Goal: Task Accomplishment & Management: Complete application form

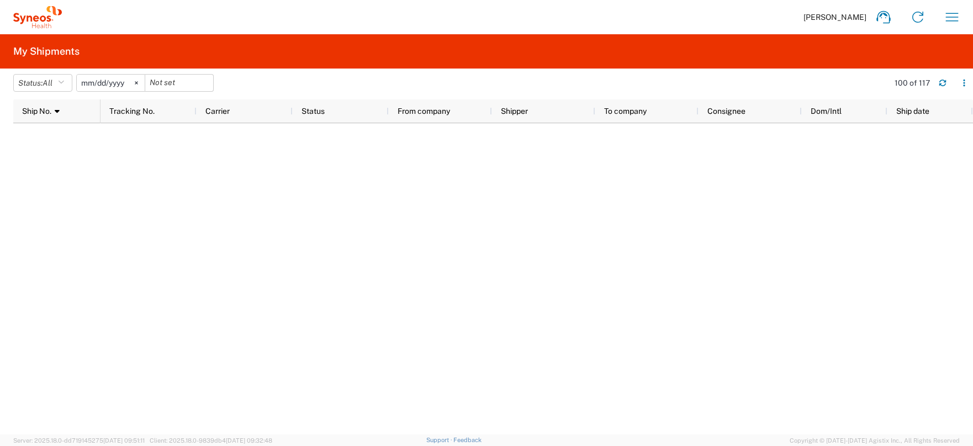
scroll to position [617, 0]
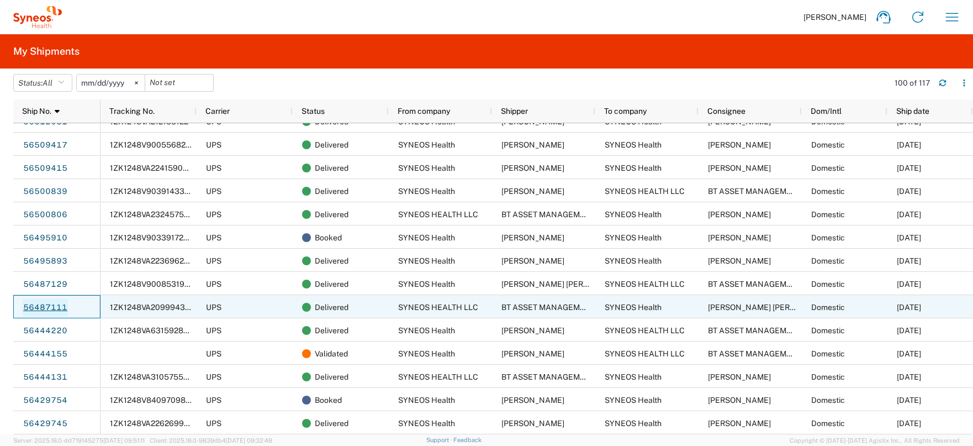
click at [46, 307] on link "56487111" at bounding box center [45, 308] width 45 height 18
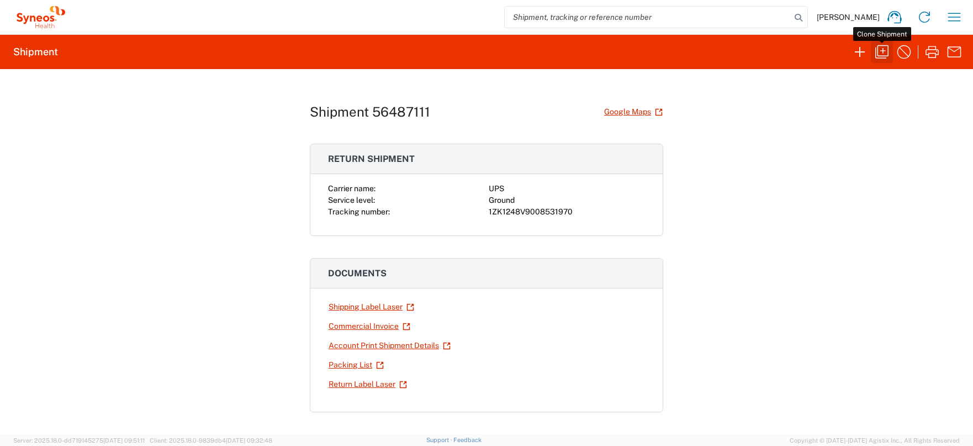
click at [884, 52] on icon "button" at bounding box center [882, 52] width 18 height 18
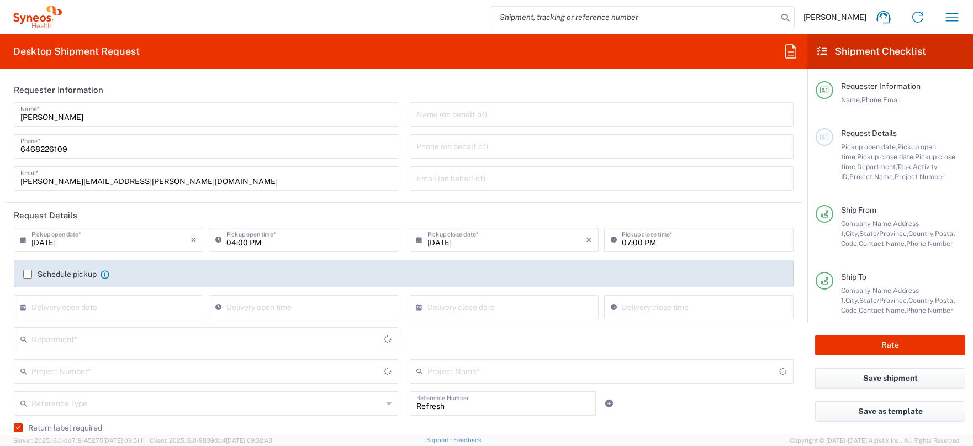
type input "Task"
type input "United States"
type input "Residential/Home"
type input "Business (General)"
type input "United States"
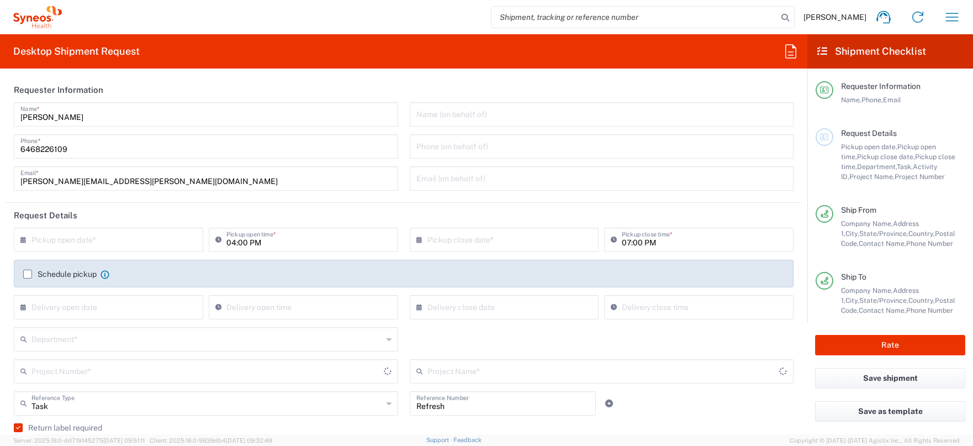
type input "North Carolina"
type input "USD"
type input "Illinois"
type input "Large Box"
type input "Ground"
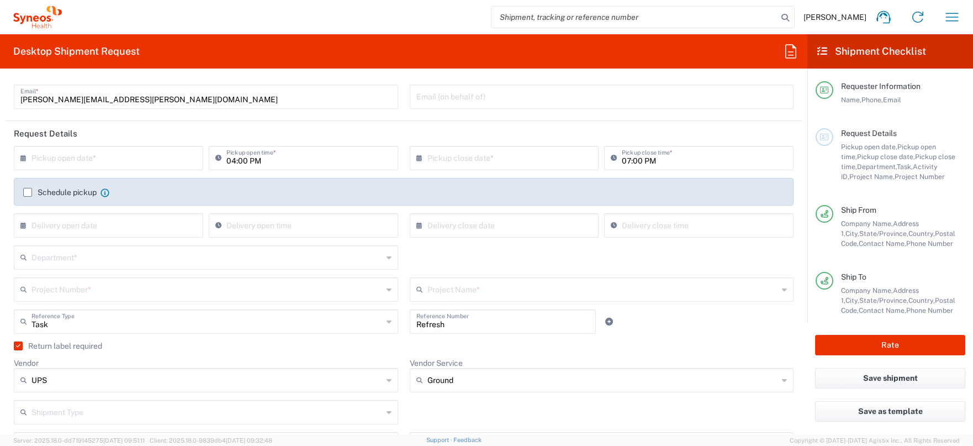
scroll to position [81, 0]
type input "SYNEOS HEALTH LLC Morrisville NC"
click at [46, 161] on input "text" at bounding box center [110, 158] width 159 height 19
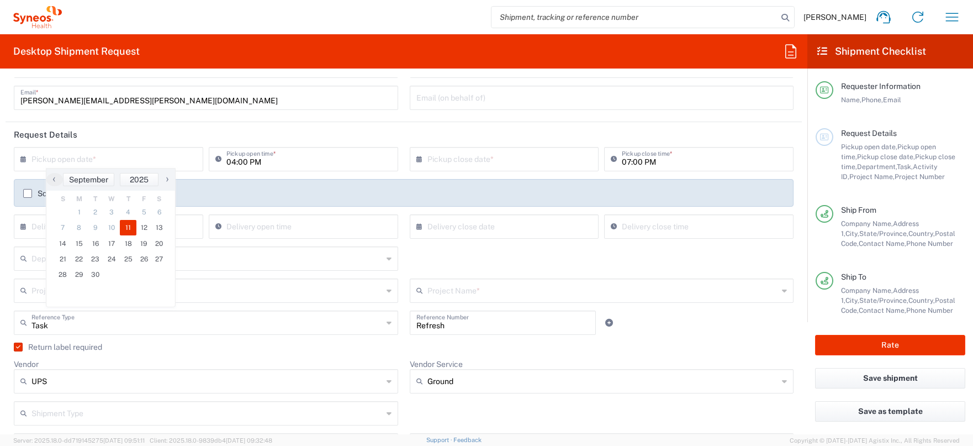
click at [128, 230] on span "11" at bounding box center [128, 227] width 17 height 15
type input "09/11/2025"
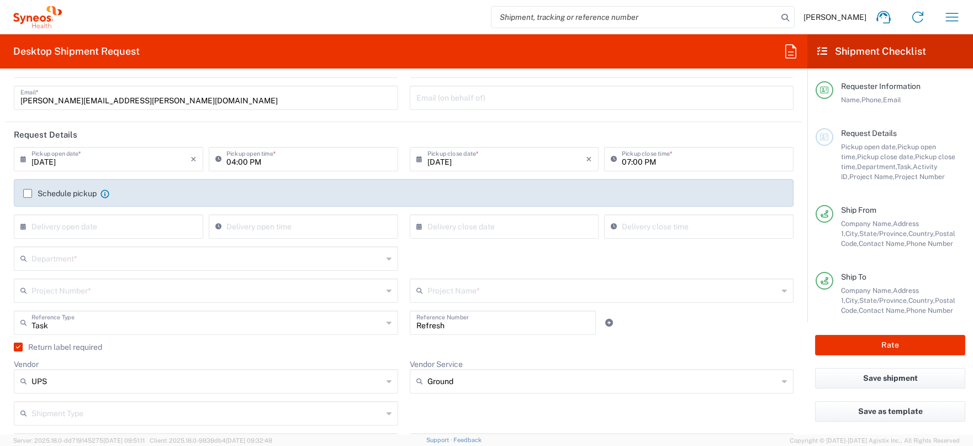
click at [97, 260] on input "text" at bounding box center [206, 257] width 351 height 19
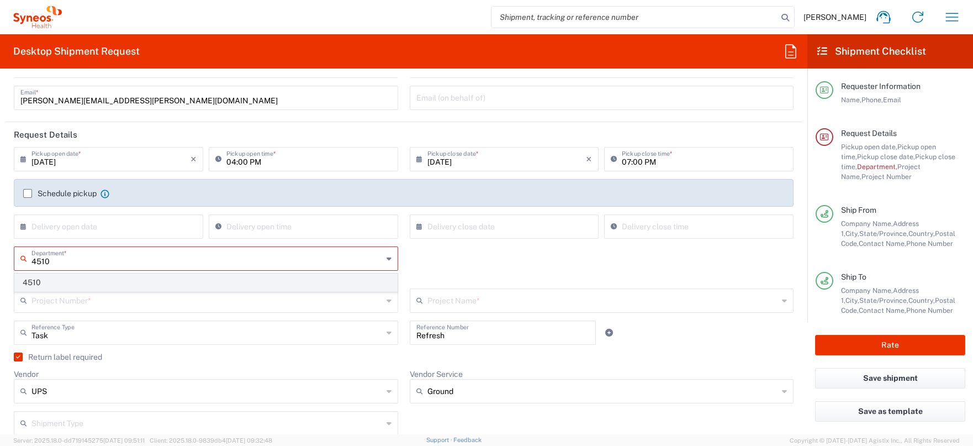
type input "4510"
click at [88, 283] on span "4510" at bounding box center [206, 282] width 382 height 17
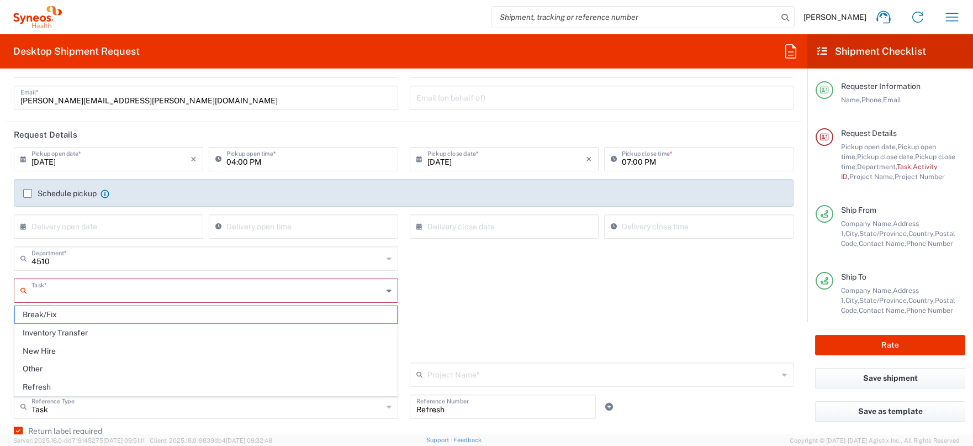
click at [150, 293] on input "text" at bounding box center [206, 289] width 351 height 19
click at [137, 315] on span "Break/Fix" at bounding box center [206, 313] width 382 height 17
type input "Break/Fix"
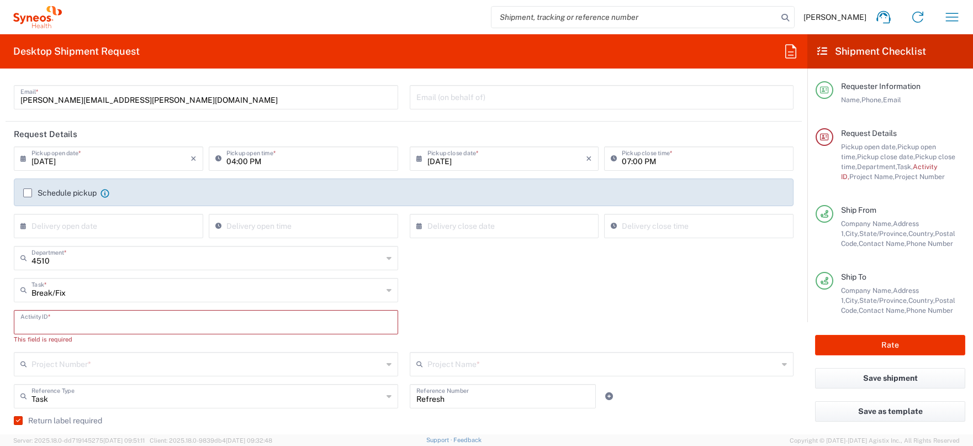
click at [114, 323] on input "text" at bounding box center [205, 320] width 371 height 19
paste input "INC2647299"
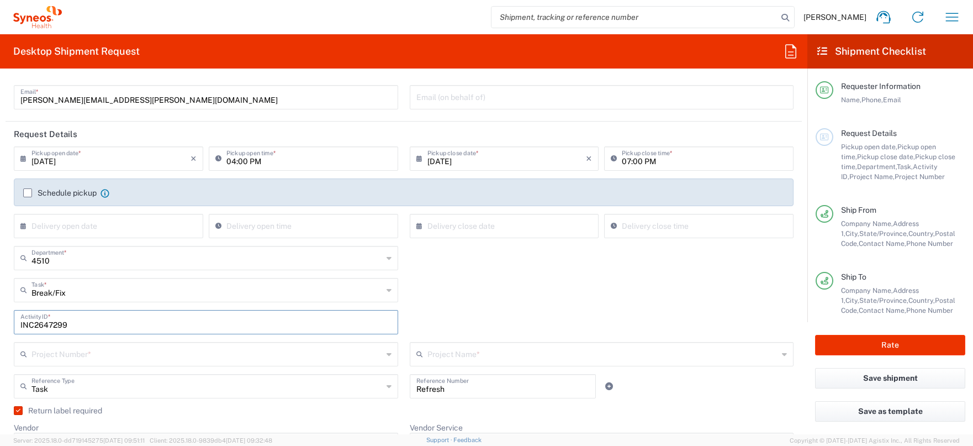
type input "INC2647299"
click at [406, 336] on div "INC2647299 Activity ID *" at bounding box center [403, 326] width 791 height 32
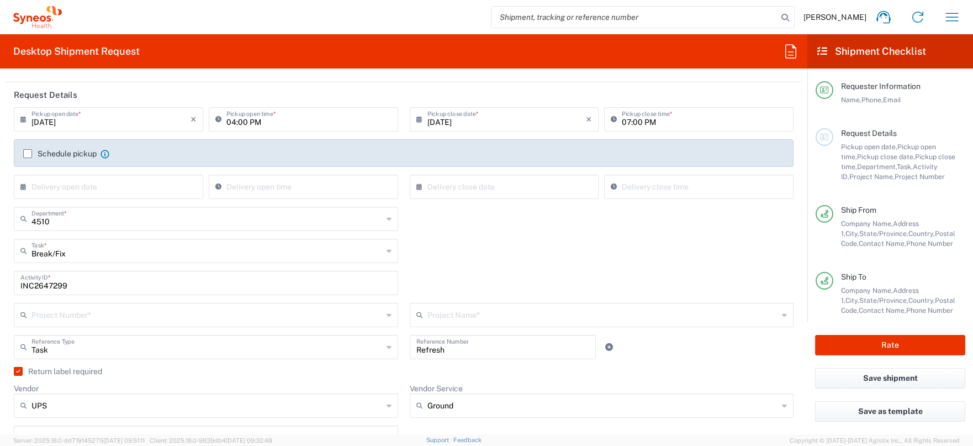
scroll to position [121, 0]
click at [280, 319] on input "text" at bounding box center [206, 312] width 351 height 19
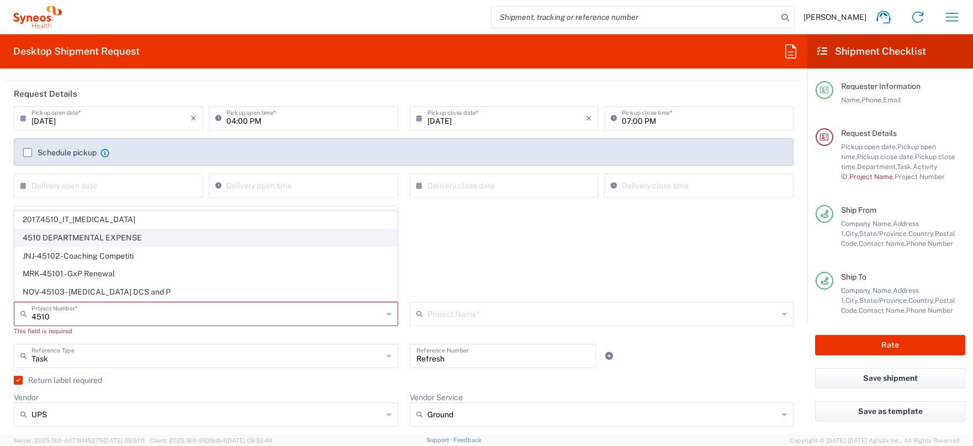
click at [114, 237] on span "4510 DEPARTMENTAL EXPENSE" at bounding box center [206, 237] width 382 height 17
type input "4510 DEPARTMENTAL EXPENSE"
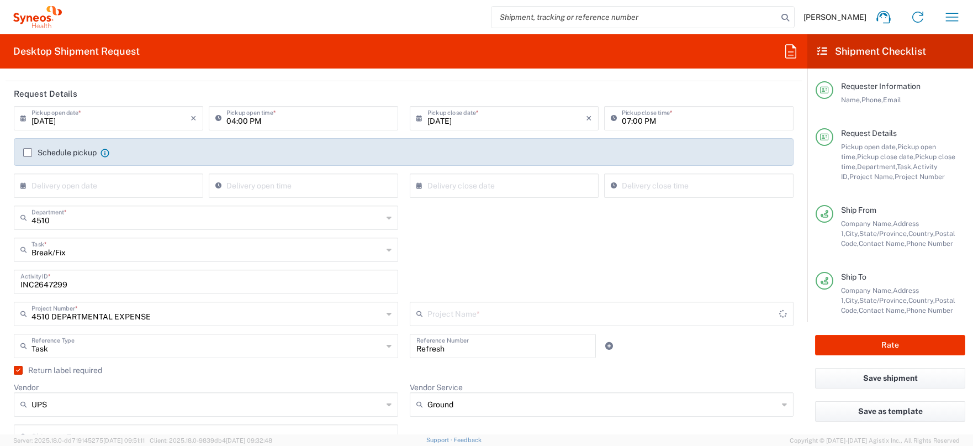
type input "4510 DEPARTMENTAL EXPENSE"
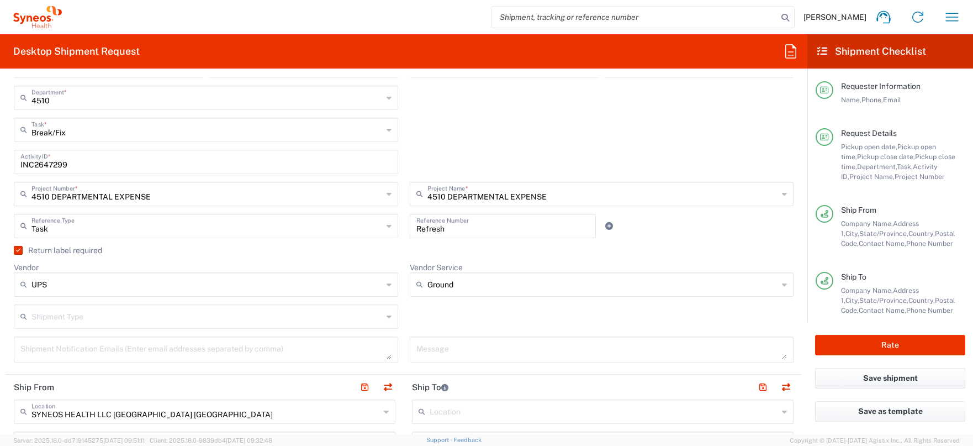
scroll to position [265, 0]
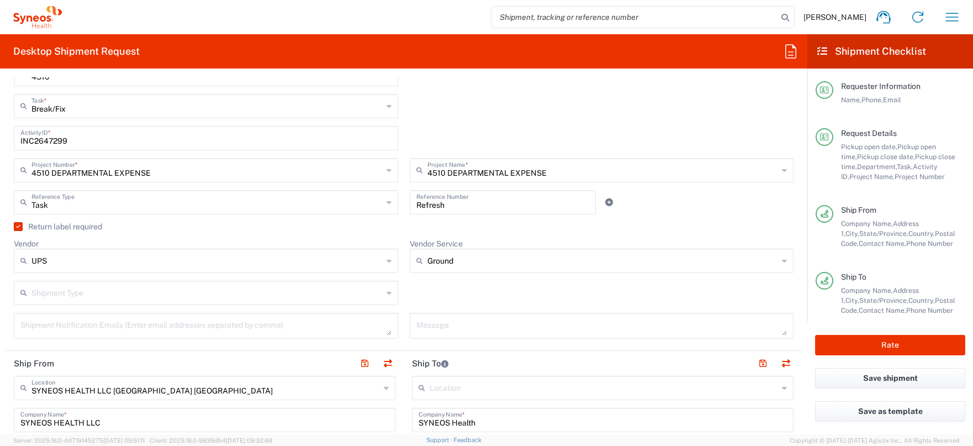
click at [18, 226] on label "Return label required" at bounding box center [58, 226] width 88 height 9
click at [16, 226] on input "Return label required" at bounding box center [16, 226] width 0 height 0
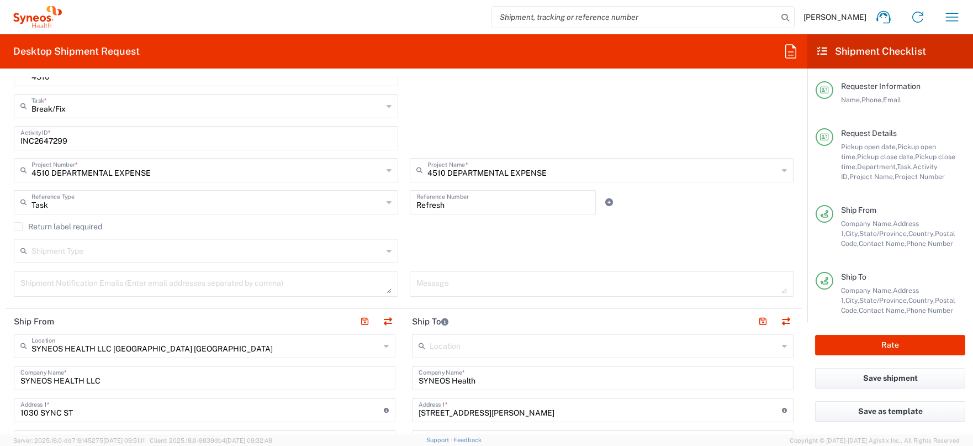
click at [18, 226] on label "Return label required" at bounding box center [58, 226] width 88 height 9
click at [18, 226] on input "Return label required" at bounding box center [18, 226] width 0 height 0
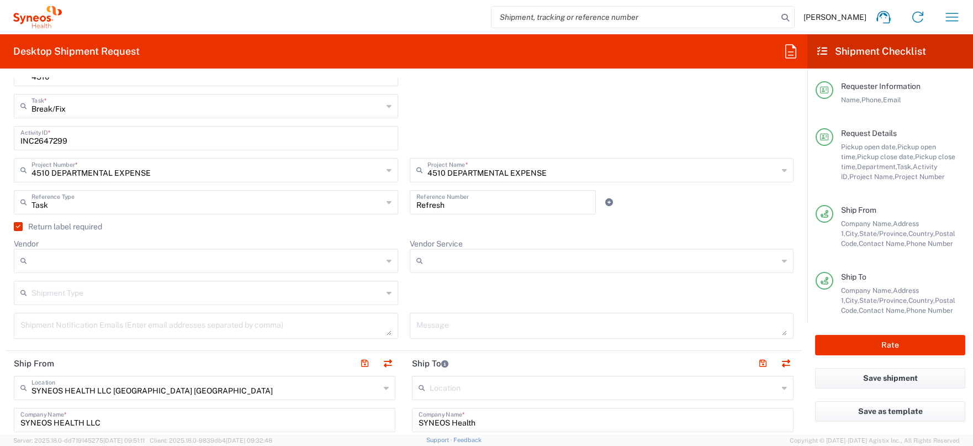
click at [389, 265] on icon at bounding box center [388, 261] width 5 height 18
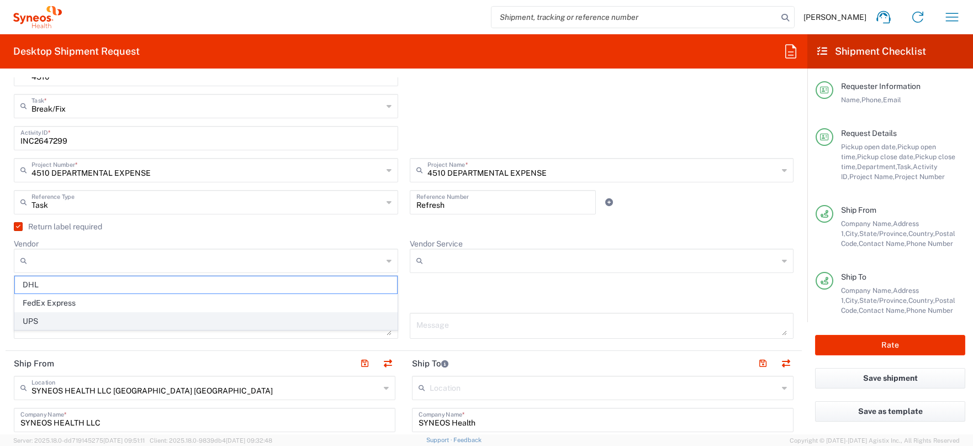
click at [321, 319] on span "UPS" at bounding box center [206, 320] width 382 height 17
type input "UPS"
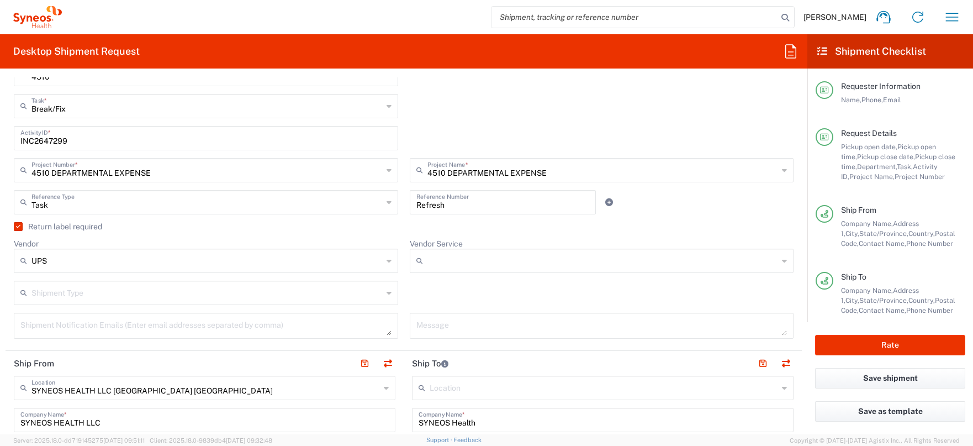
click at [485, 263] on input "Vendor Service" at bounding box center [602, 261] width 351 height 18
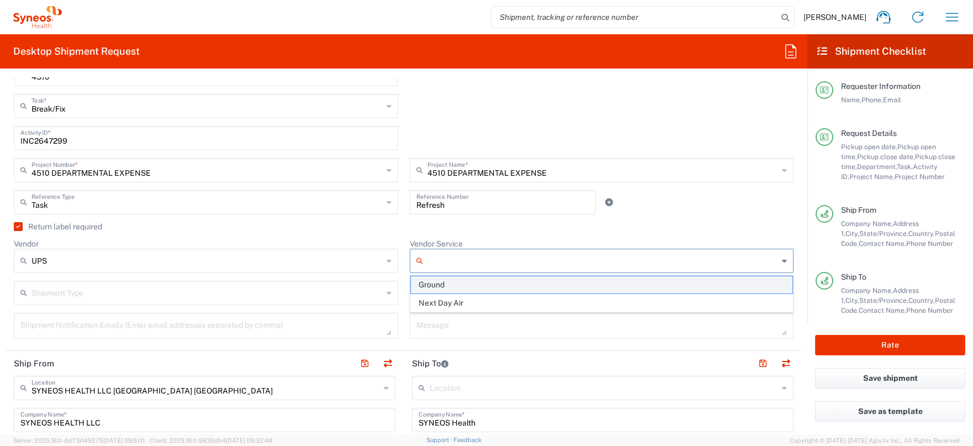
click at [473, 281] on span "Ground" at bounding box center [602, 284] width 382 height 17
type input "Ground"
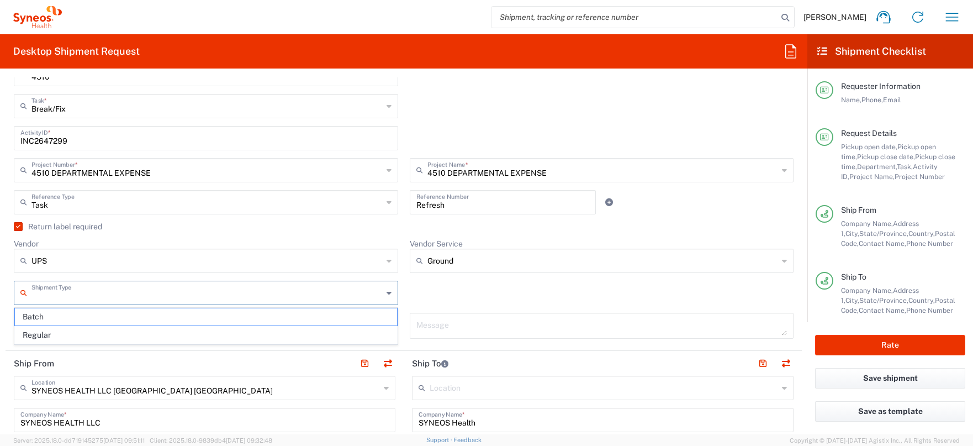
click at [337, 289] on input "text" at bounding box center [206, 291] width 351 height 19
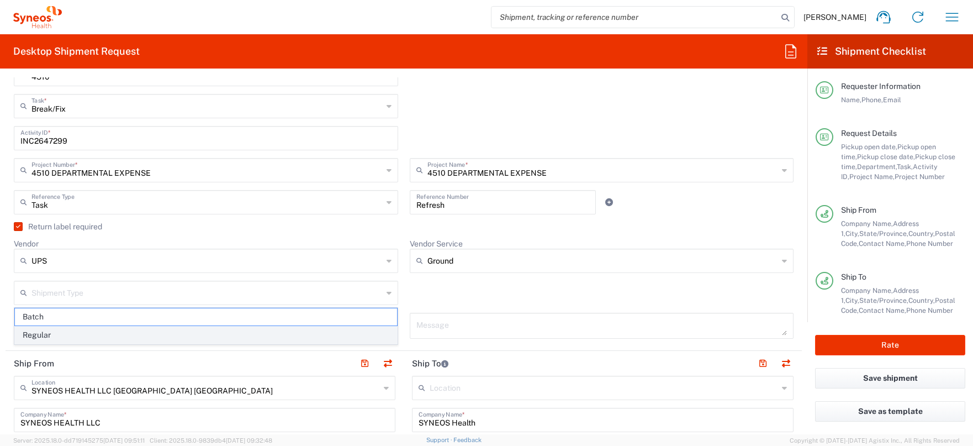
click at [283, 335] on span "Regular" at bounding box center [206, 334] width 382 height 17
type input "Regular"
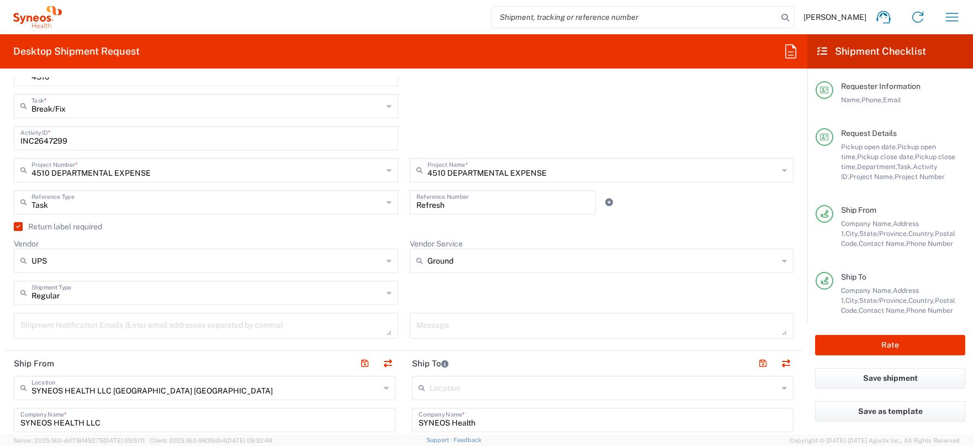
click at [404, 317] on div "Message" at bounding box center [602, 329] width 396 height 34
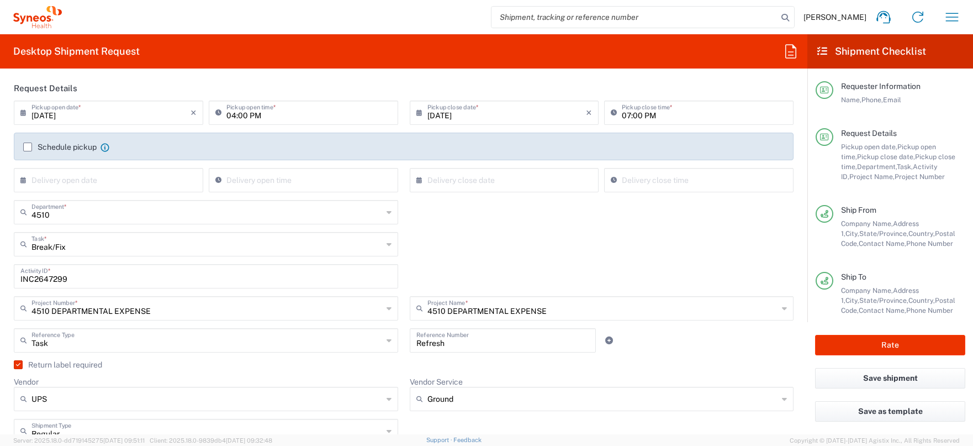
scroll to position [0, 0]
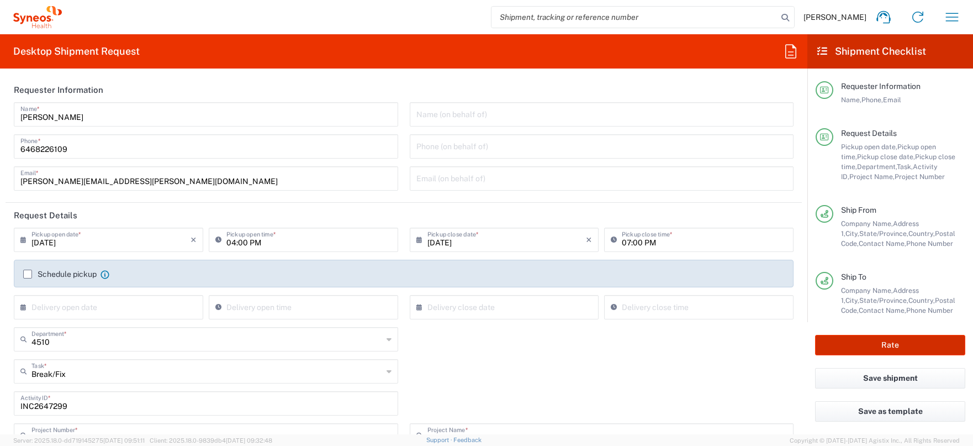
click at [884, 347] on button "Rate" at bounding box center [890, 345] width 150 height 20
type input "4510 DEPARTMENTAL EXPENSE"
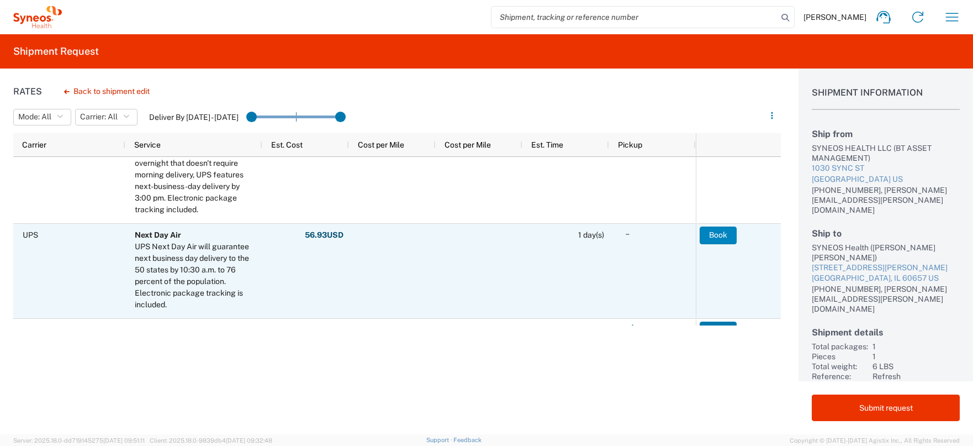
click at [720, 234] on button "Book" at bounding box center [717, 235] width 37 height 18
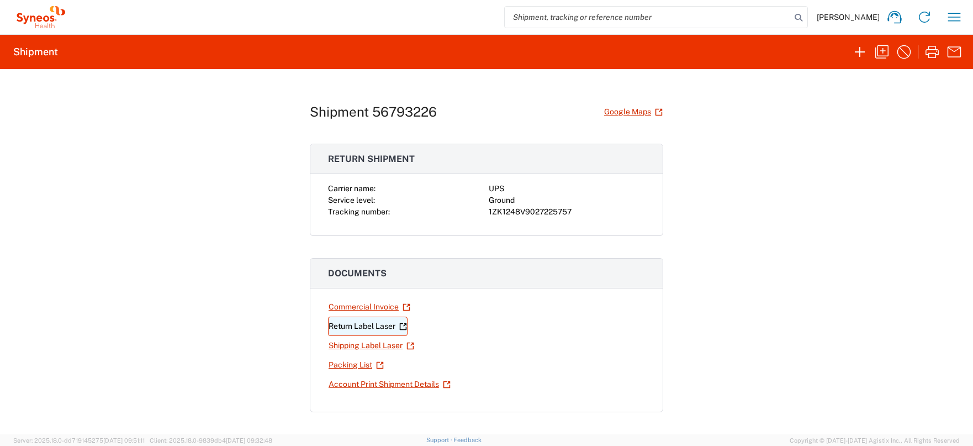
click at [372, 325] on link "Return Label Laser" at bounding box center [367, 325] width 79 height 19
click at [384, 342] on link "Shipping Label Laser" at bounding box center [371, 345] width 87 height 19
